Goal: Information Seeking & Learning: Learn about a topic

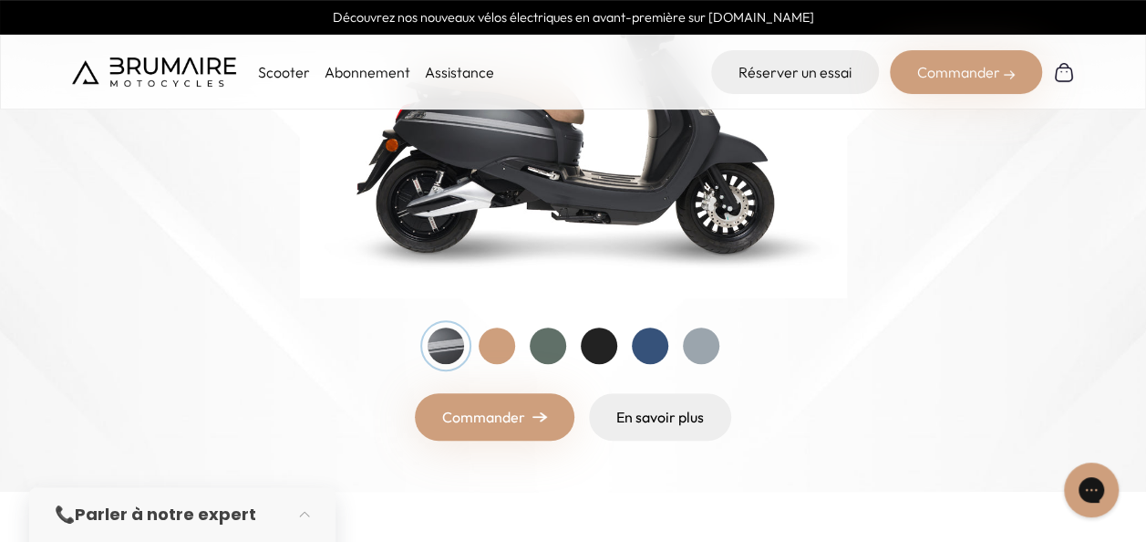
scroll to position [388, 0]
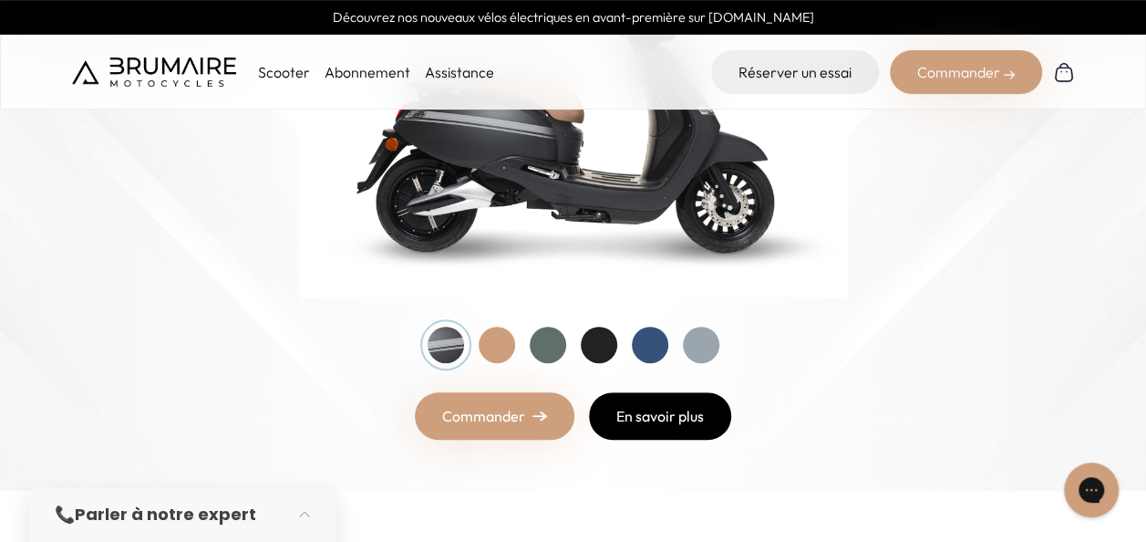
click at [647, 414] on link "En savoir plus" at bounding box center [660, 415] width 142 height 47
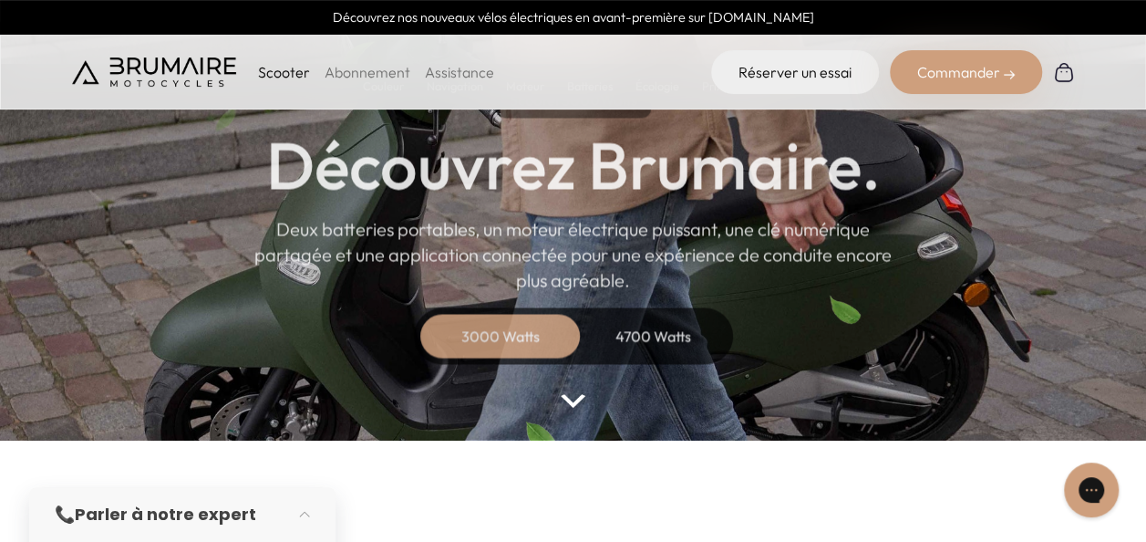
scroll to position [104, 0]
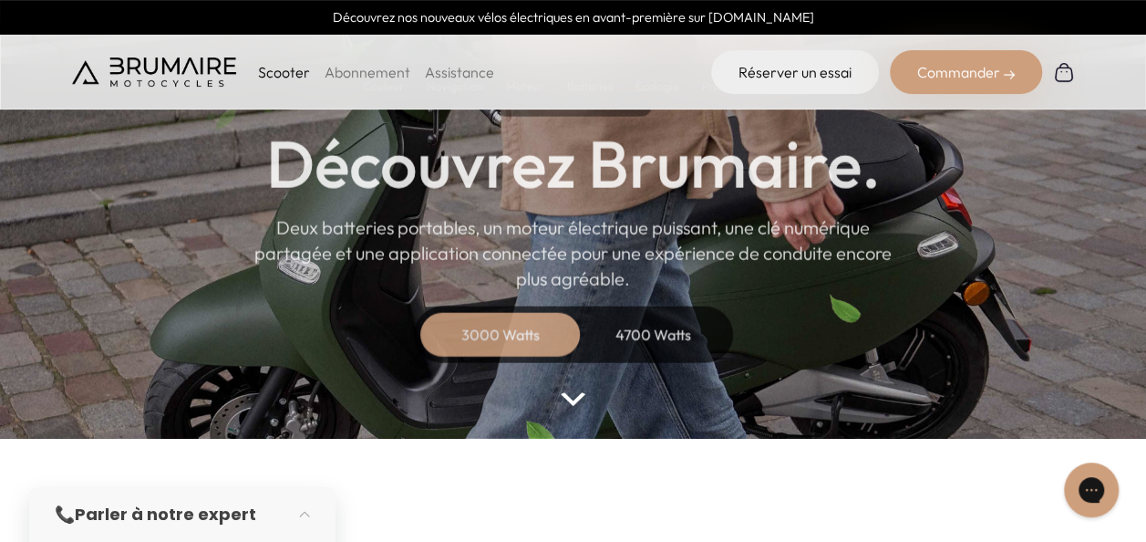
click at [650, 328] on div "4700 Watts" at bounding box center [654, 335] width 146 height 44
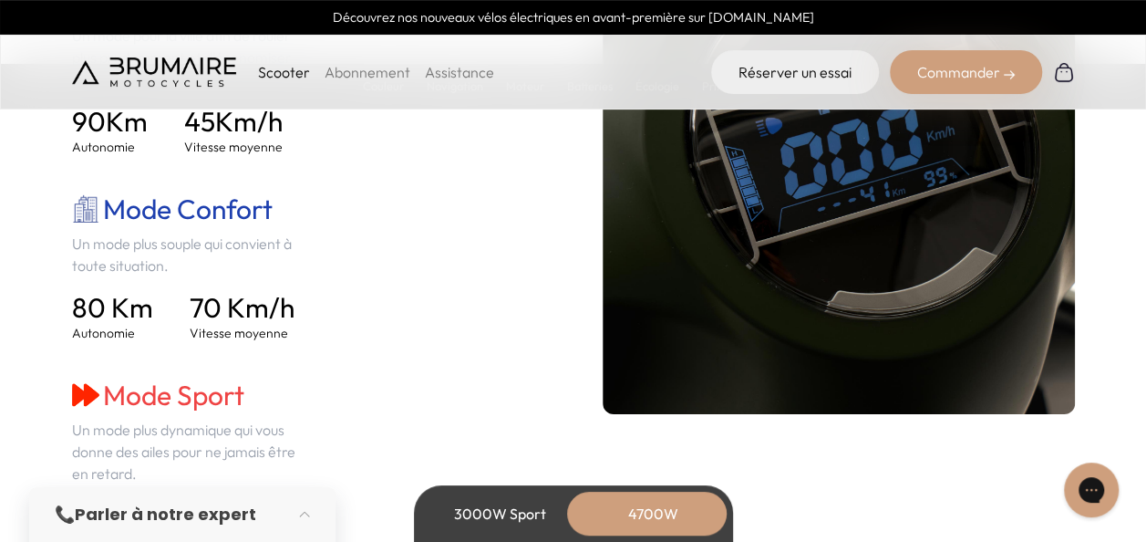
scroll to position [2738, 0]
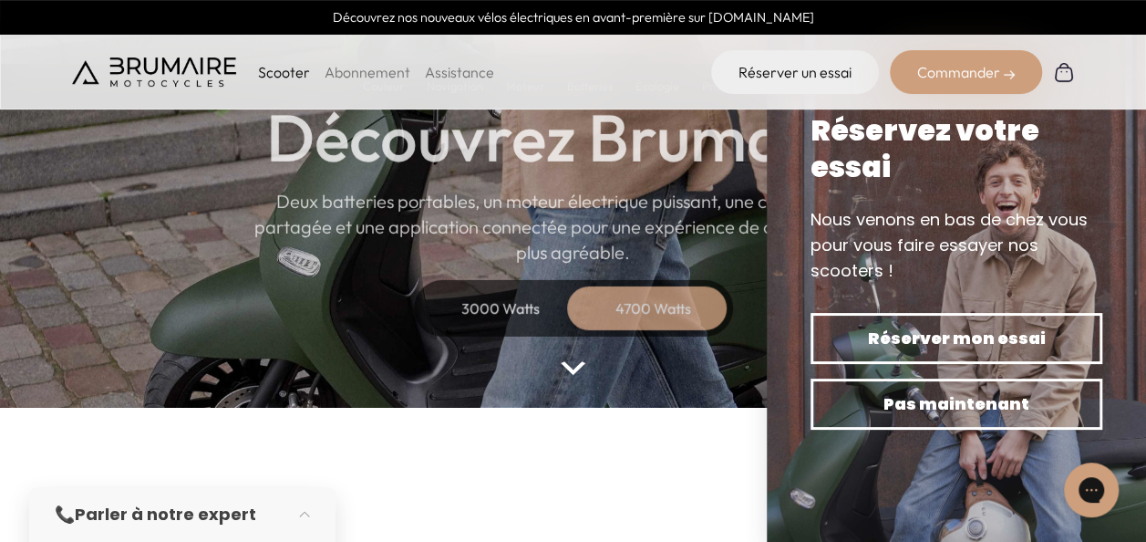
scroll to position [104, 0]
